Goal: Check status: Check status

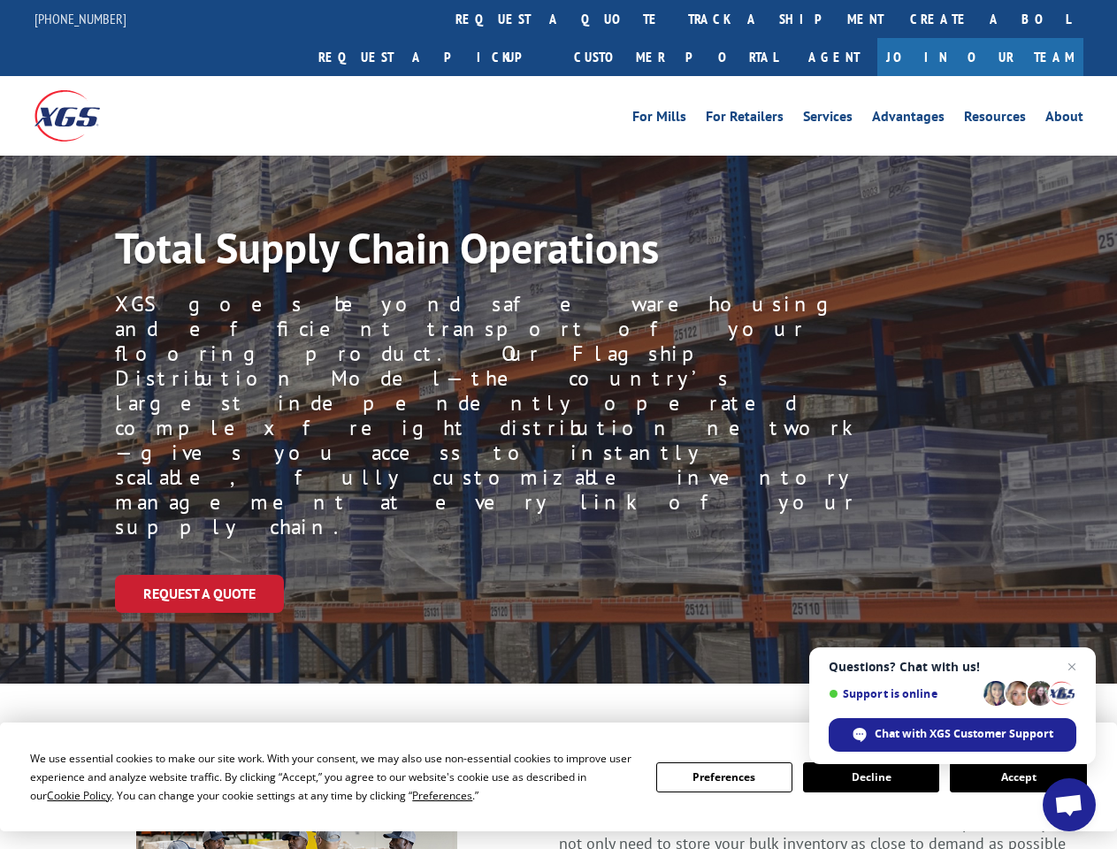
click at [558, 575] on div "Request a Quote" at bounding box center [616, 594] width 1002 height 38
click at [62, 795] on span "Cookie Policy" at bounding box center [79, 795] width 65 height 15
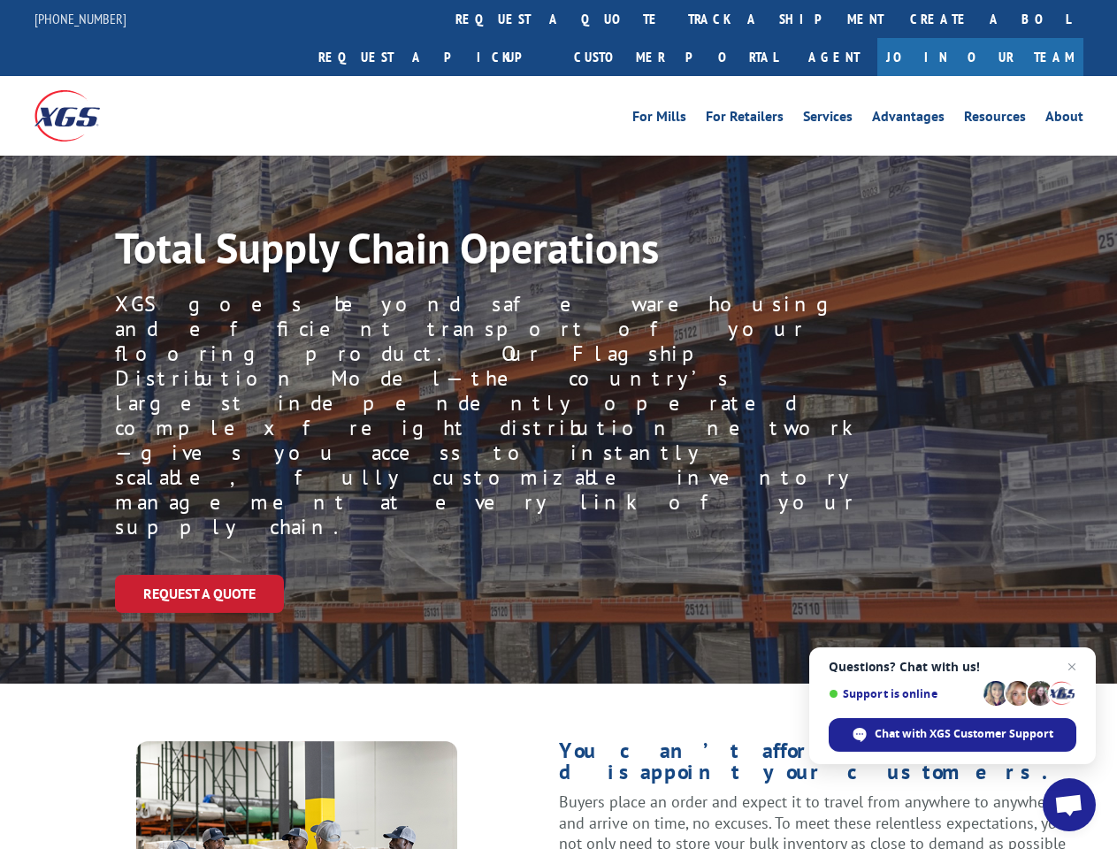
click at [558, 575] on div "Request a Quote" at bounding box center [616, 594] width 1002 height 38
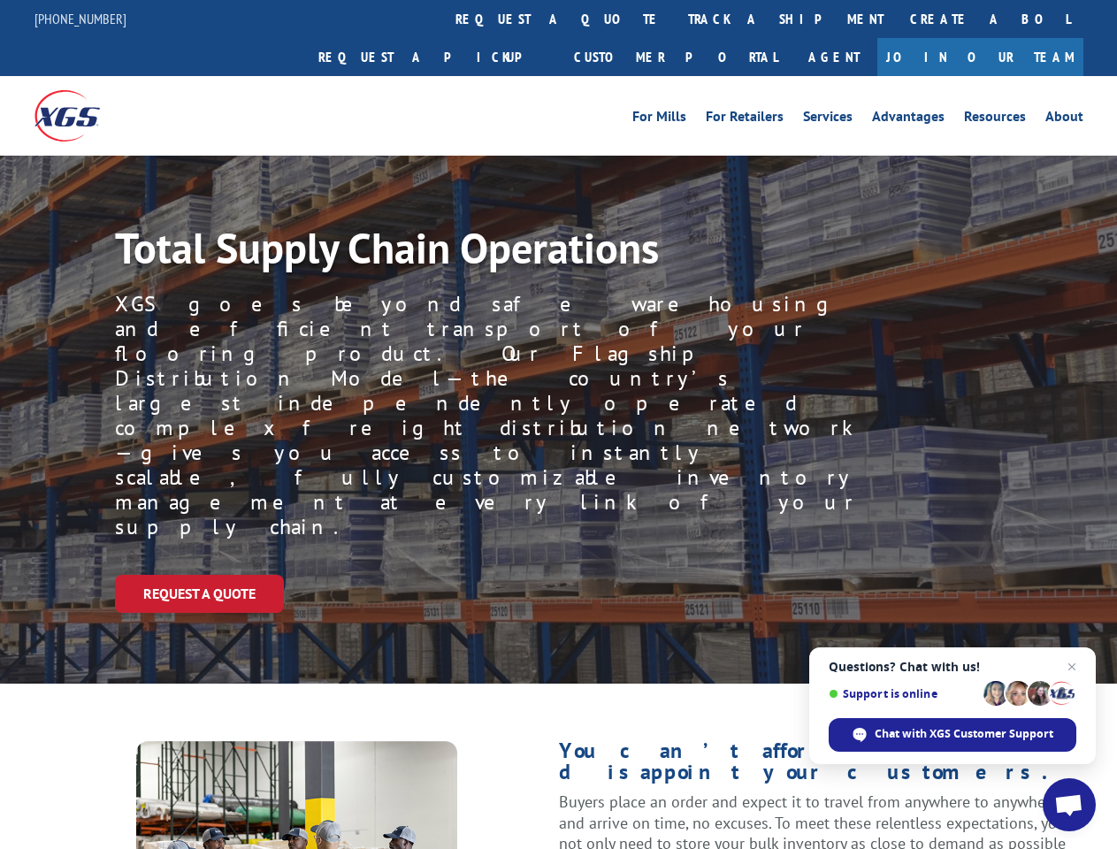
click at [675, 19] on link "track a shipment" at bounding box center [786, 19] width 222 height 38
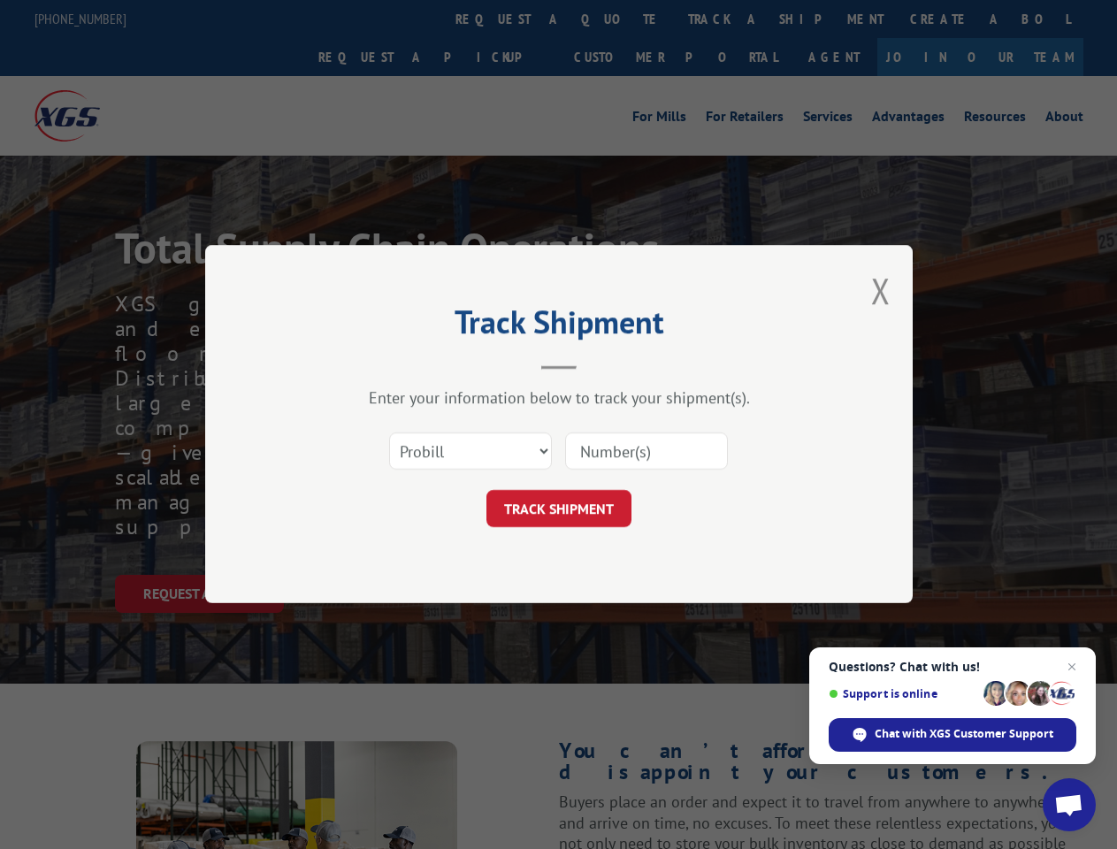
click at [618, 19] on div "Track Shipment Enter your information below to track your shipment(s). Select c…" at bounding box center [558, 424] width 1117 height 849
click at [728, 19] on div "Track Shipment Enter your information below to track your shipment(s). Select c…" at bounding box center [558, 424] width 1117 height 849
